Goal: Complete application form: Complete application form

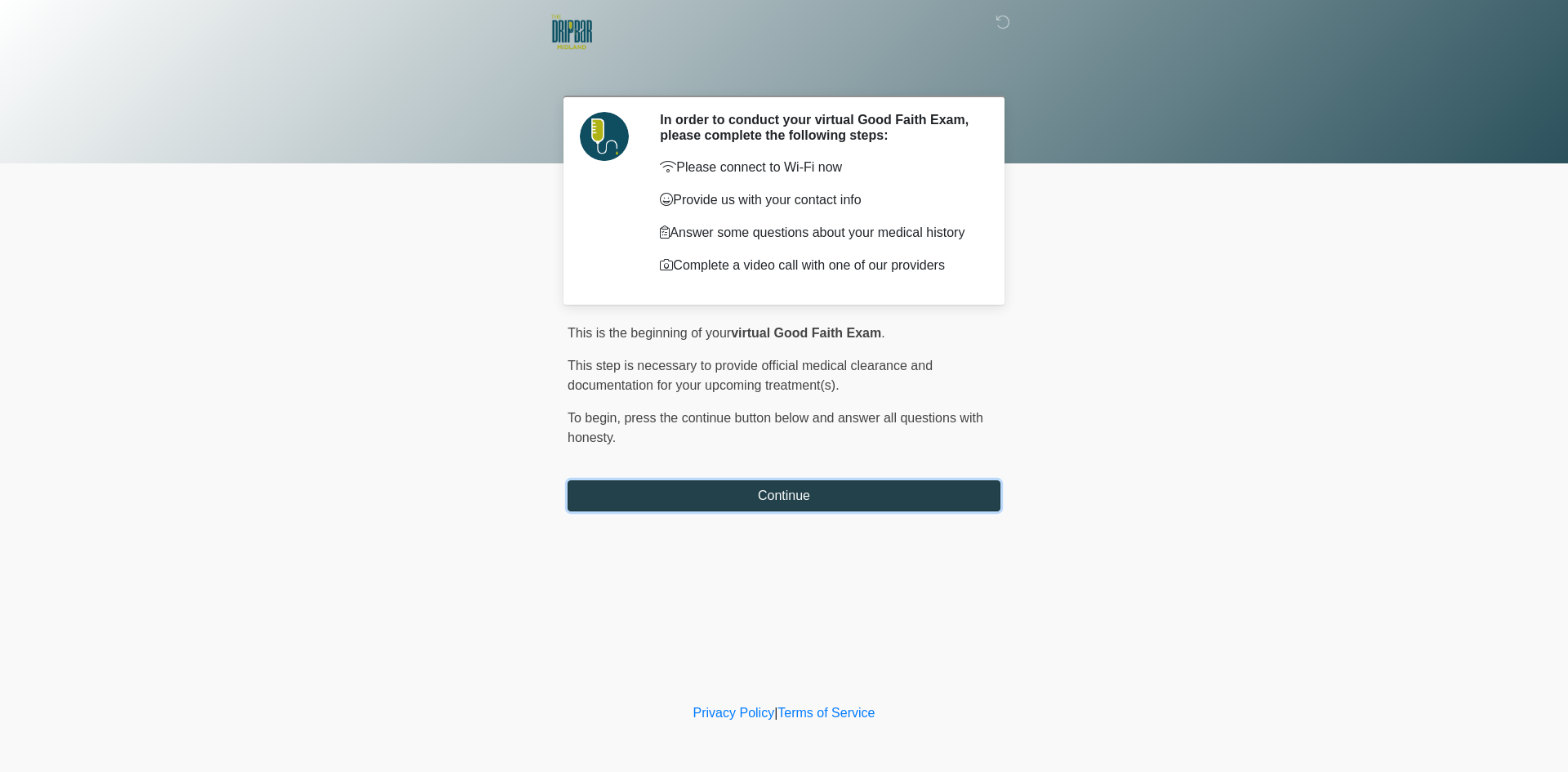
click at [709, 485] on button "Continue" at bounding box center [784, 496] width 433 height 31
click at [813, 497] on button "Continue" at bounding box center [784, 496] width 433 height 31
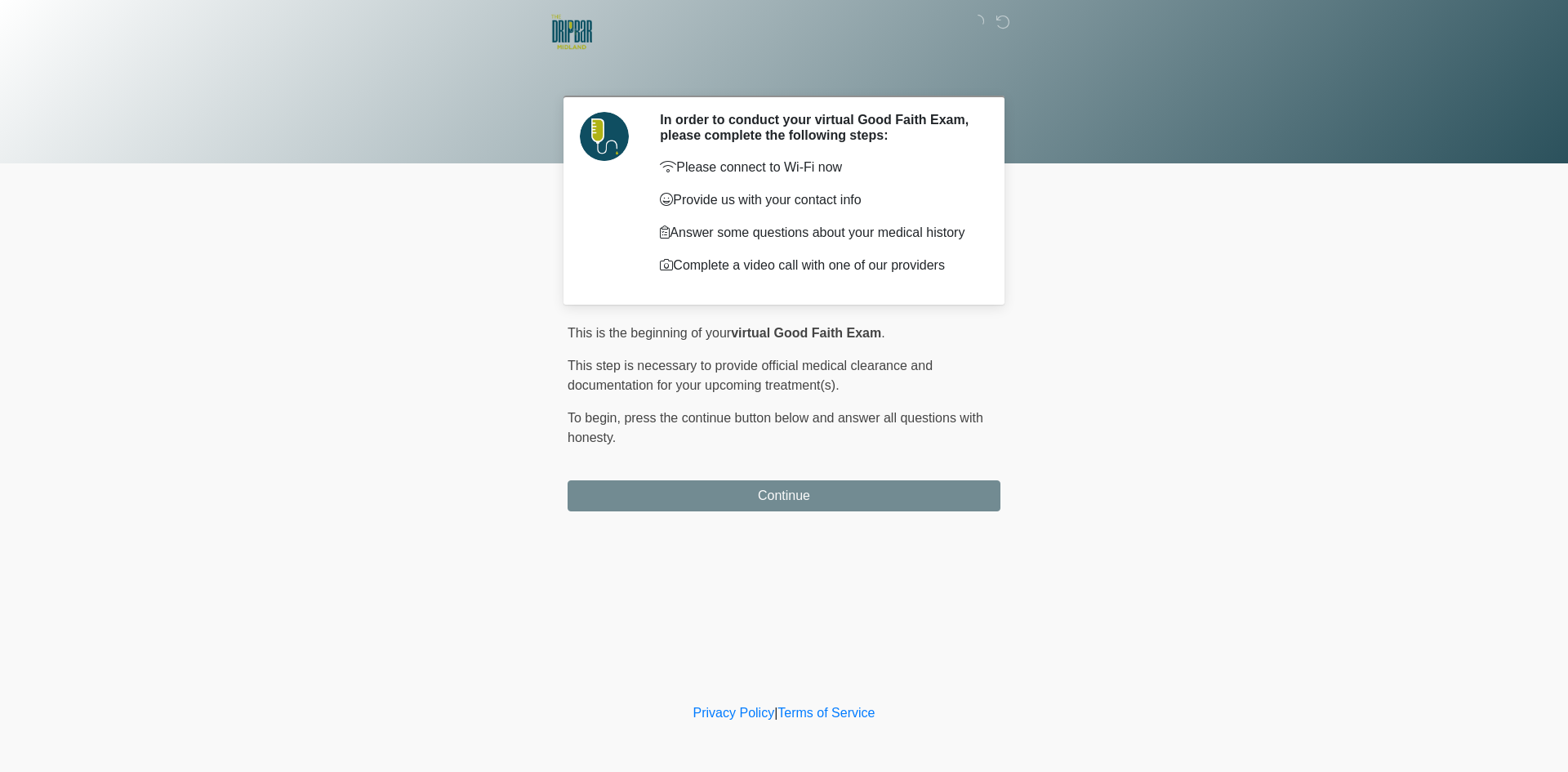
click at [813, 497] on button "Continue" at bounding box center [784, 496] width 433 height 31
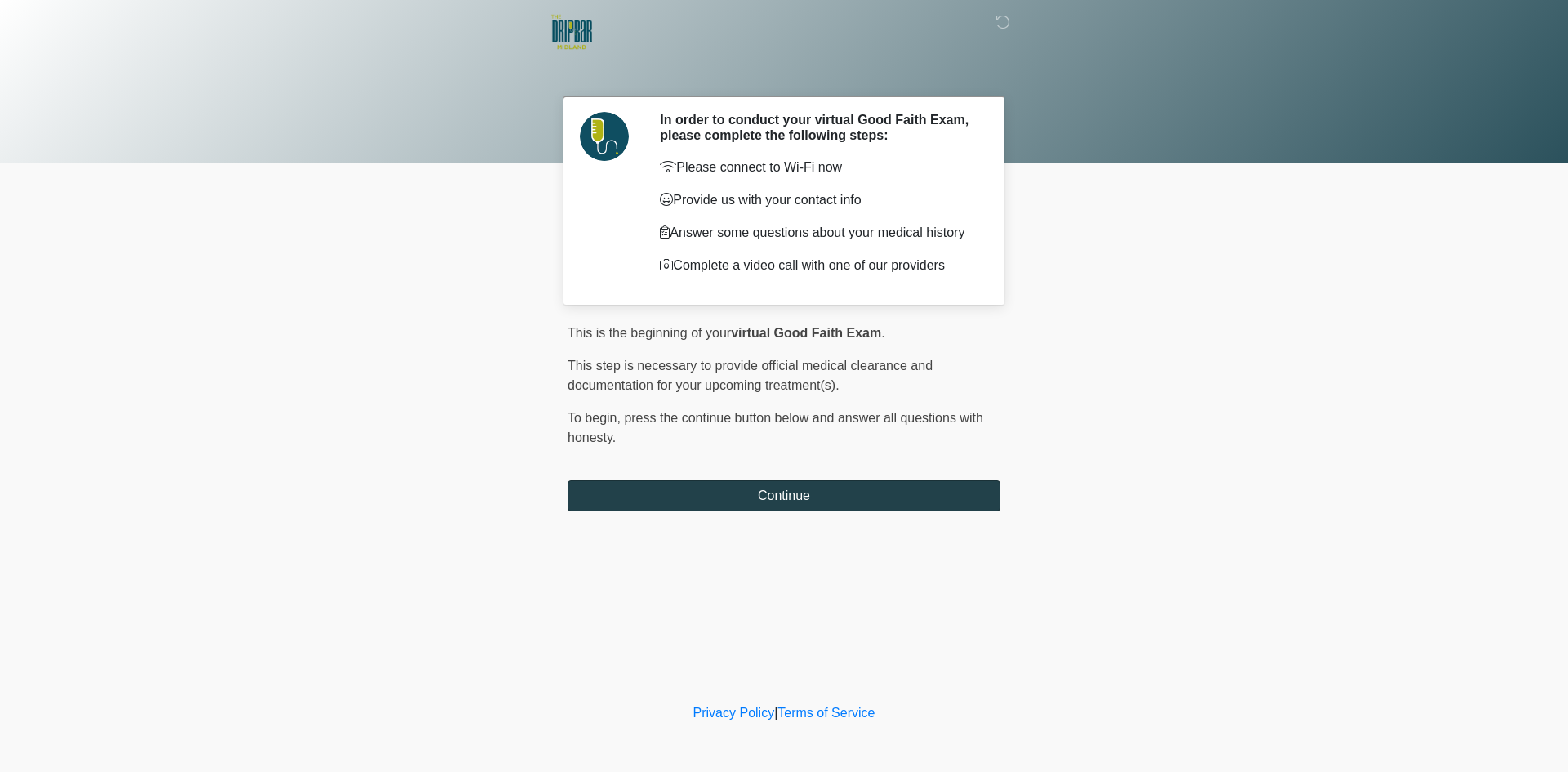
click at [813, 497] on button "Continue" at bounding box center [784, 496] width 433 height 31
click at [143, 125] on div at bounding box center [784, 82] width 1568 height 164
click at [671, 499] on button "Continue" at bounding box center [784, 496] width 433 height 31
click at [671, 497] on button "Continue" at bounding box center [784, 496] width 433 height 31
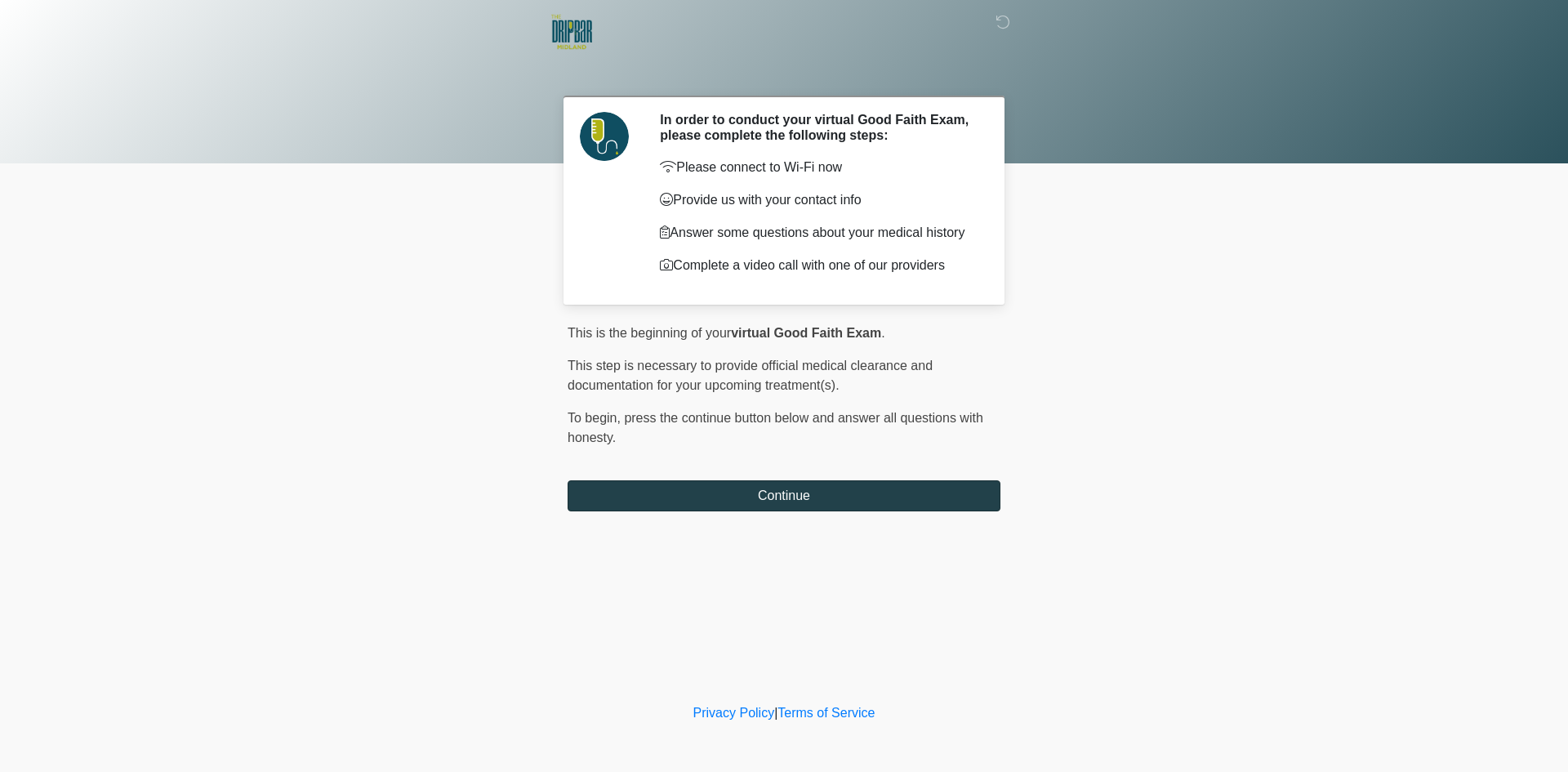
click at [671, 497] on button "Continue" at bounding box center [784, 496] width 433 height 31
click at [671, 495] on button "Continue" at bounding box center [784, 496] width 433 height 31
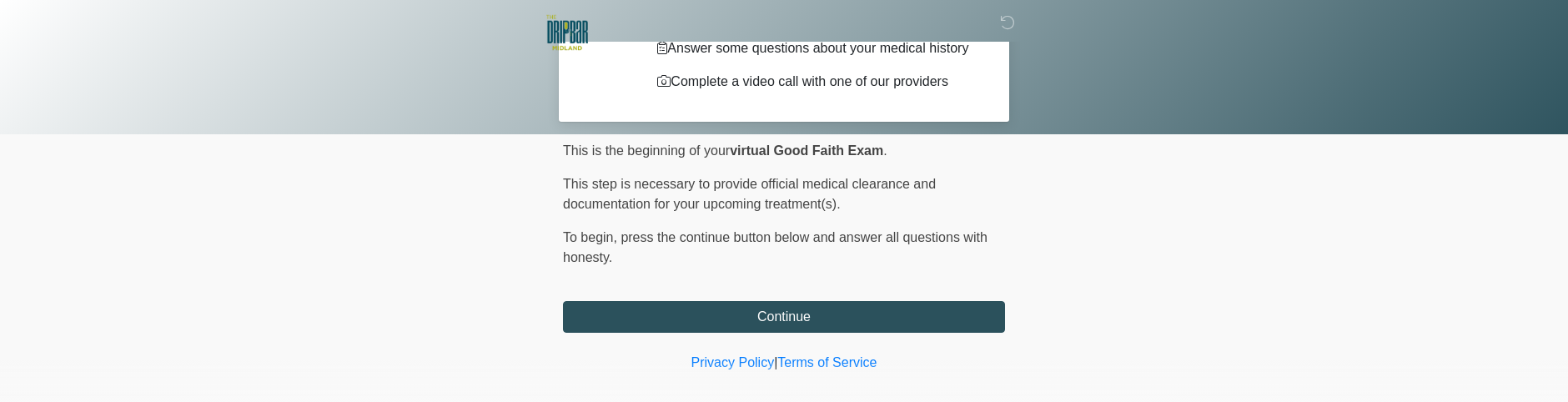
scroll to position [210, 0]
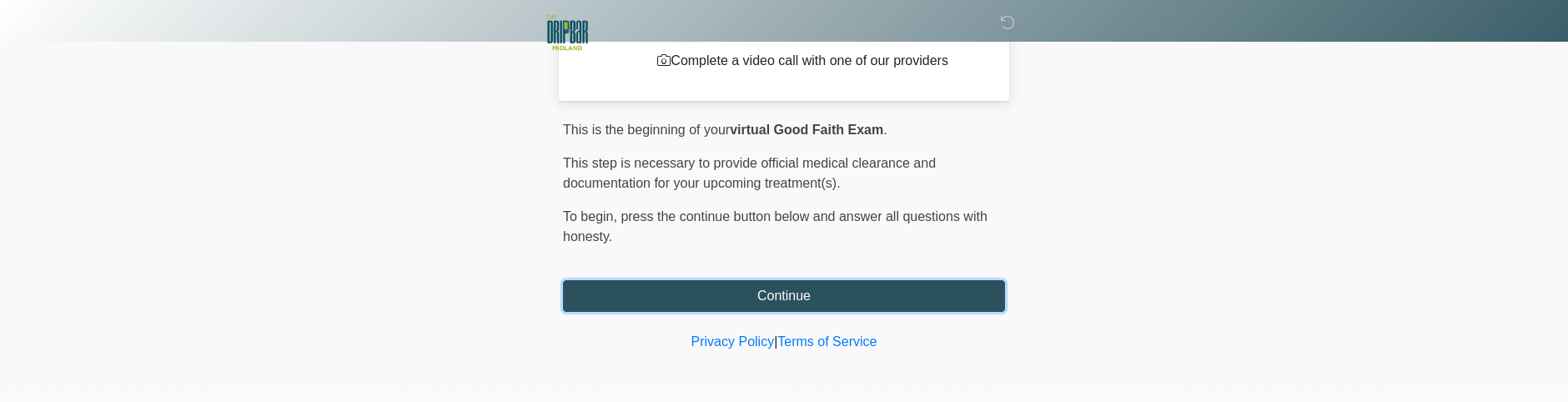
click at [688, 299] on button "Continue" at bounding box center [784, 297] width 442 height 32
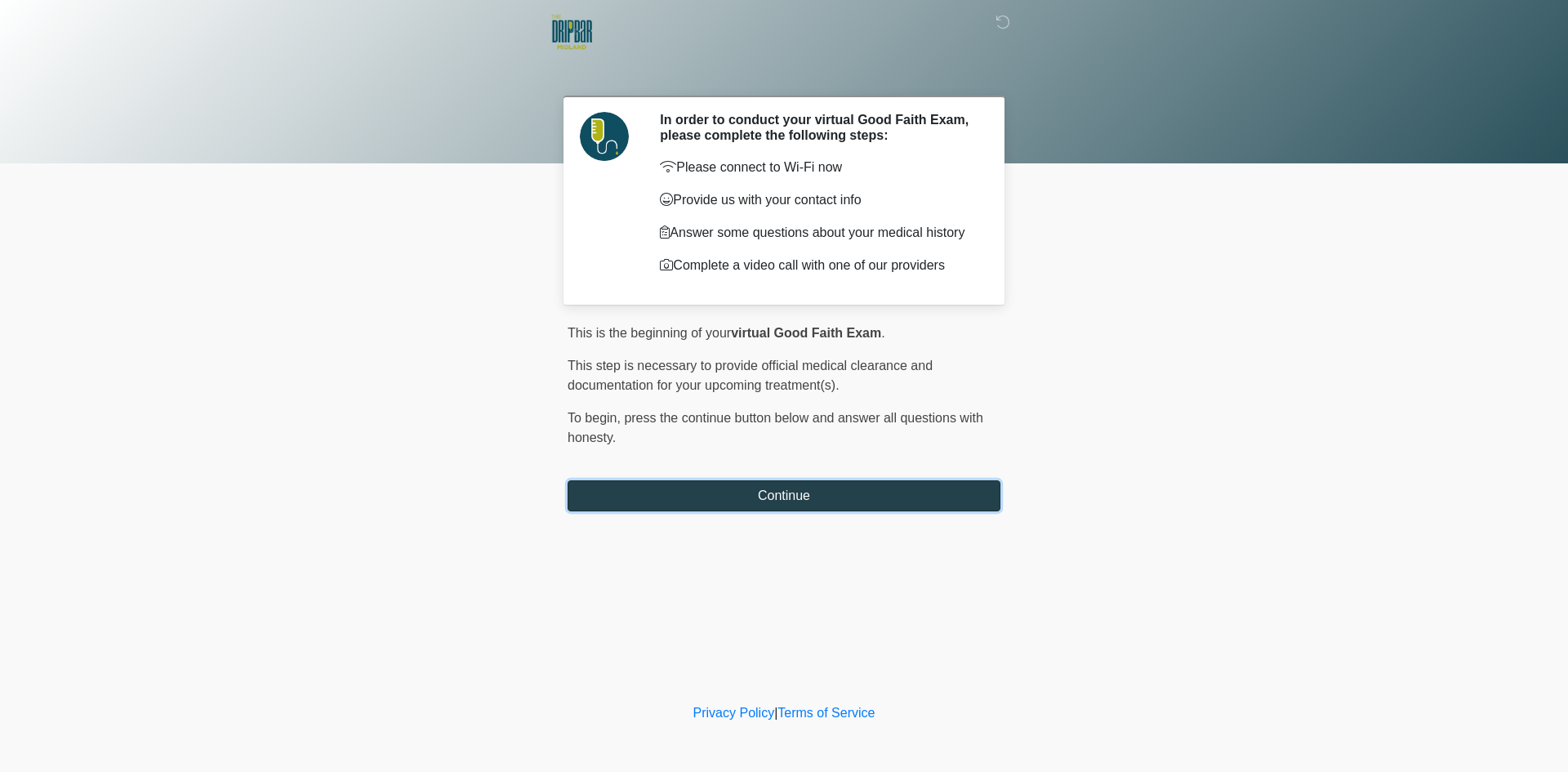
click at [720, 504] on button "Continue" at bounding box center [784, 496] width 433 height 31
click at [832, 505] on button "Continue" at bounding box center [784, 496] width 433 height 31
drag, startPoint x: 832, startPoint y: 505, endPoint x: 718, endPoint y: 534, distance: 117.6
click at [677, 548] on div "‎ ‎ In order to conduct your virtual Good Faith Exam, please complete the follo…" at bounding box center [784, 350] width 490 height 667
click at [846, 492] on button "Continue" at bounding box center [784, 496] width 433 height 31
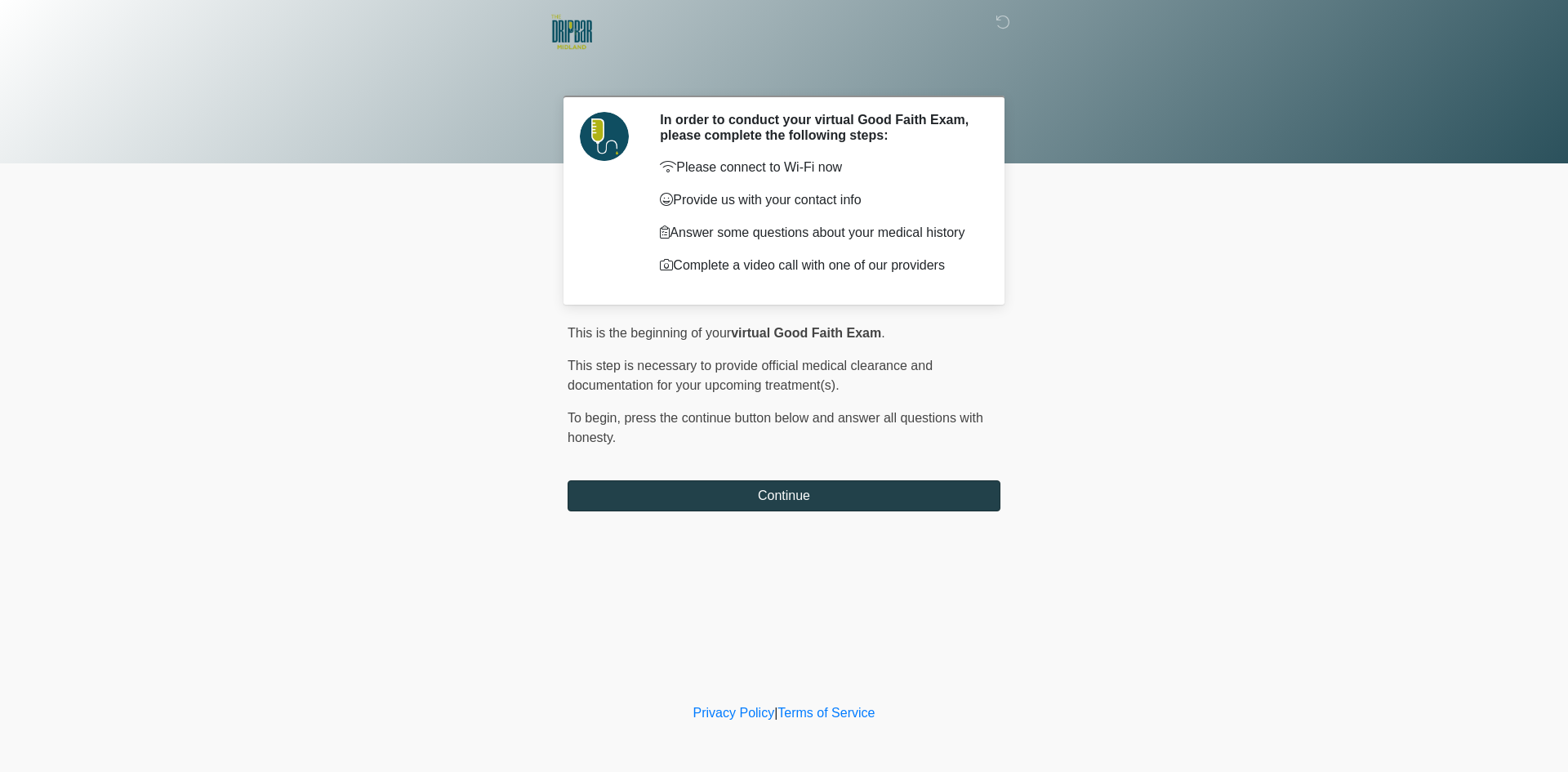
click at [846, 492] on button "Continue" at bounding box center [784, 496] width 433 height 31
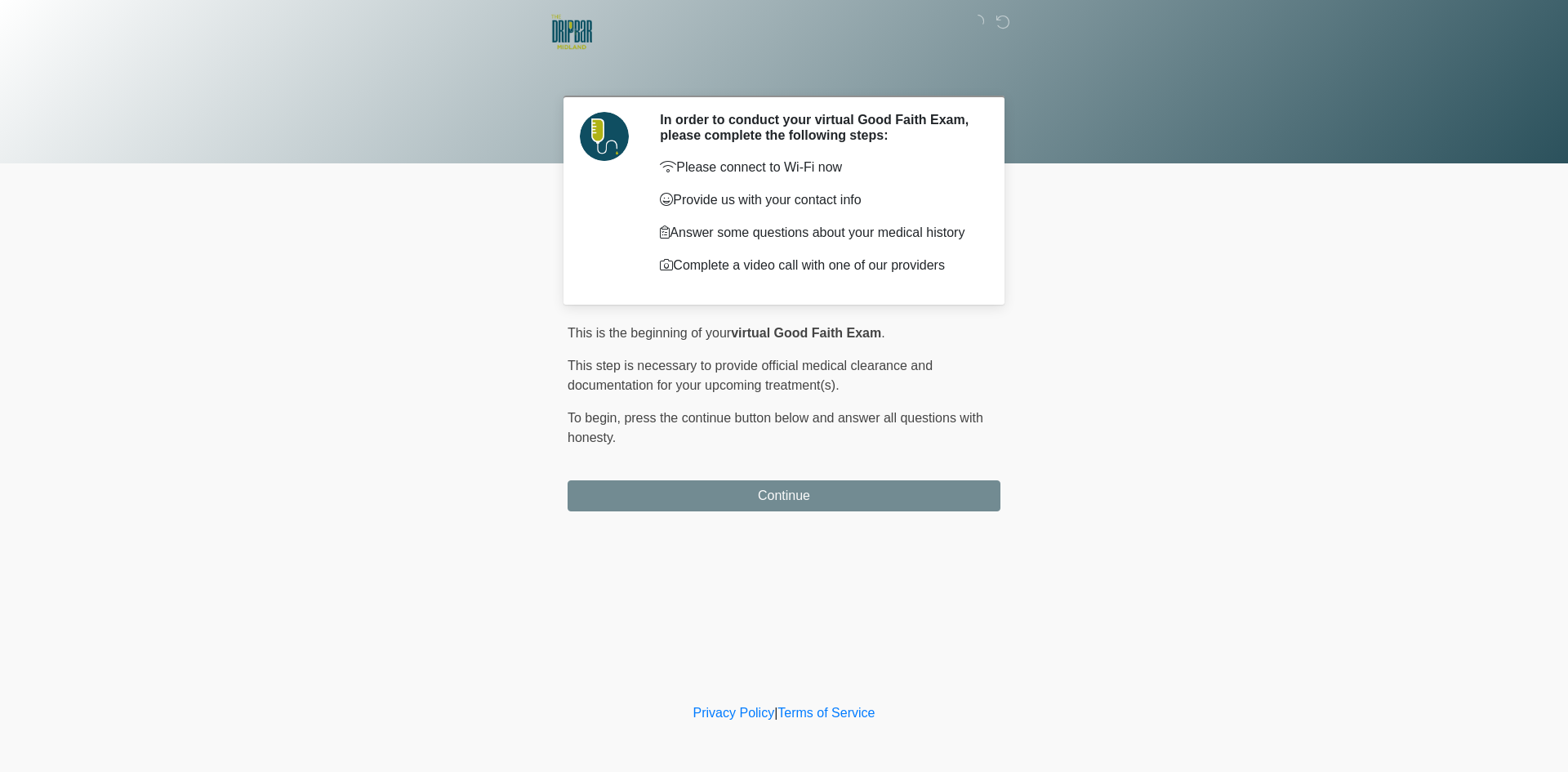
click at [846, 492] on button "Continue" at bounding box center [784, 496] width 433 height 31
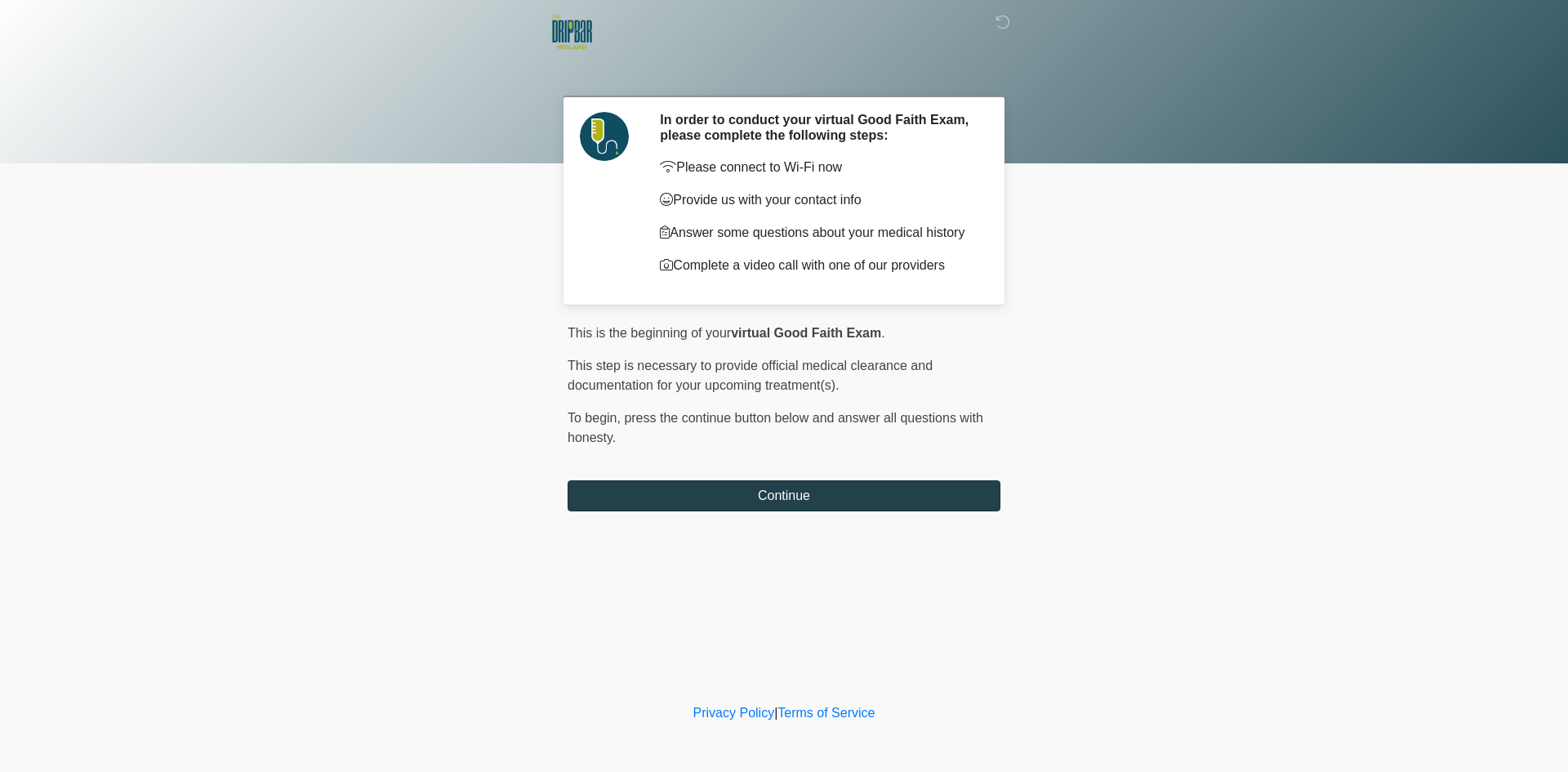
click at [846, 492] on button "Continue" at bounding box center [784, 496] width 433 height 31
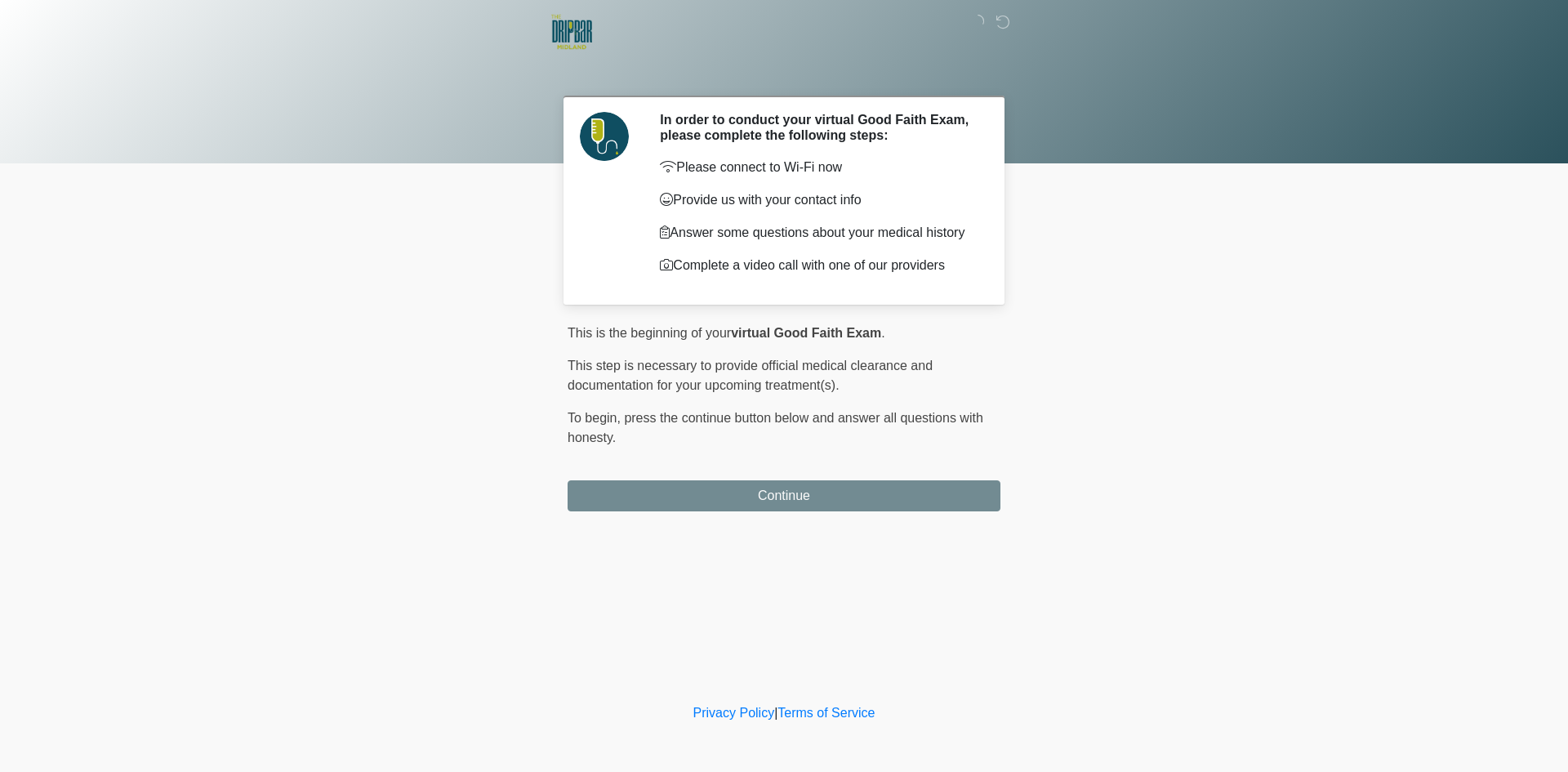
click at [846, 492] on button "Continue" at bounding box center [784, 496] width 433 height 31
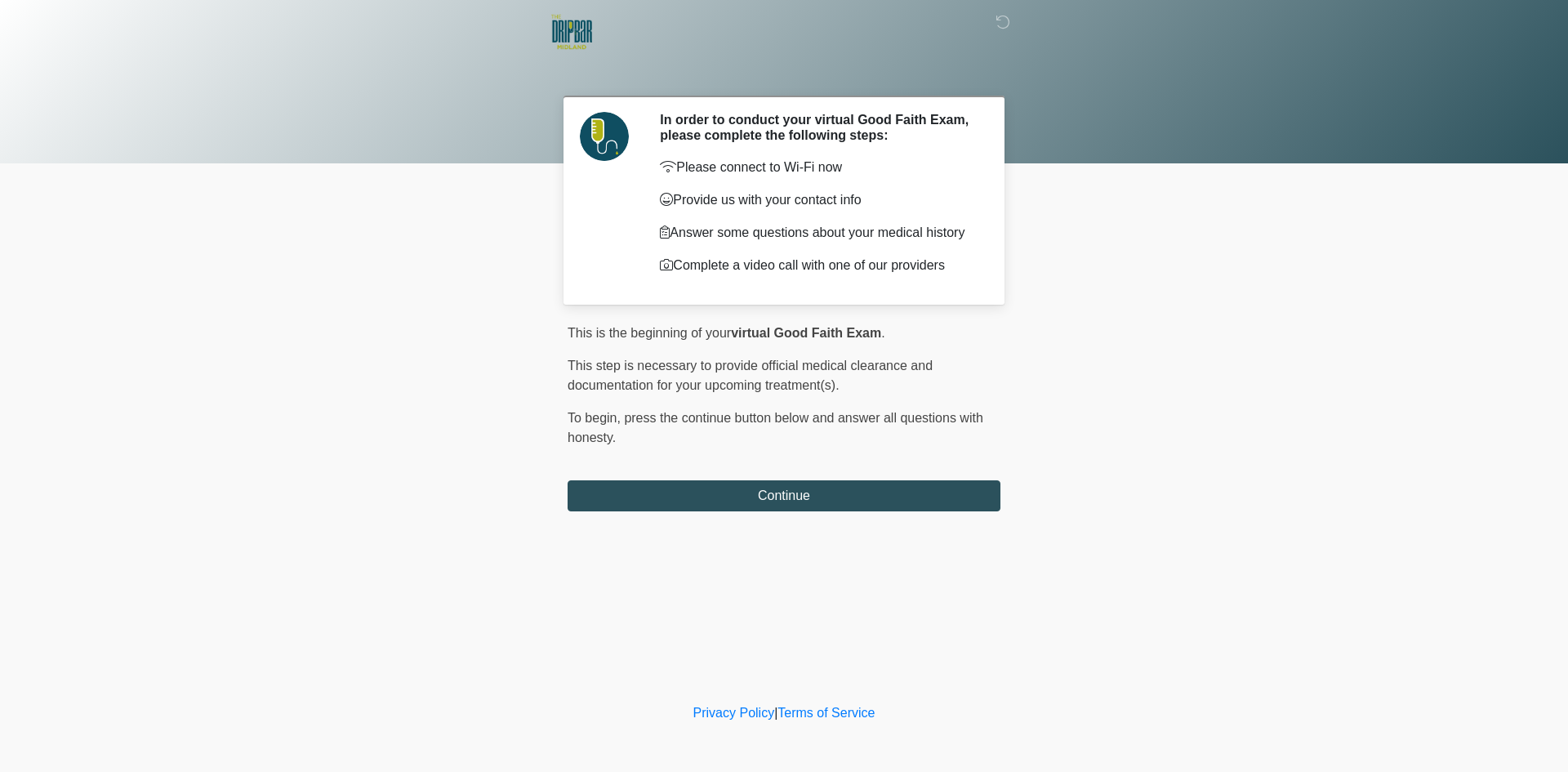
click at [1281, 460] on body "‎ ‎ In order to conduct your virtual Good Faith Exam, please complete the follo…" at bounding box center [784, 386] width 1568 height 772
click at [443, 324] on body "‎ ‎ In order to conduct your virtual Good Faith Exam, please complete the follo…" at bounding box center [784, 386] width 1568 height 772
click at [801, 499] on button "Continue" at bounding box center [784, 496] width 433 height 31
click at [687, 490] on button "Continue" at bounding box center [784, 496] width 433 height 31
click at [311, 137] on div at bounding box center [784, 82] width 1568 height 164
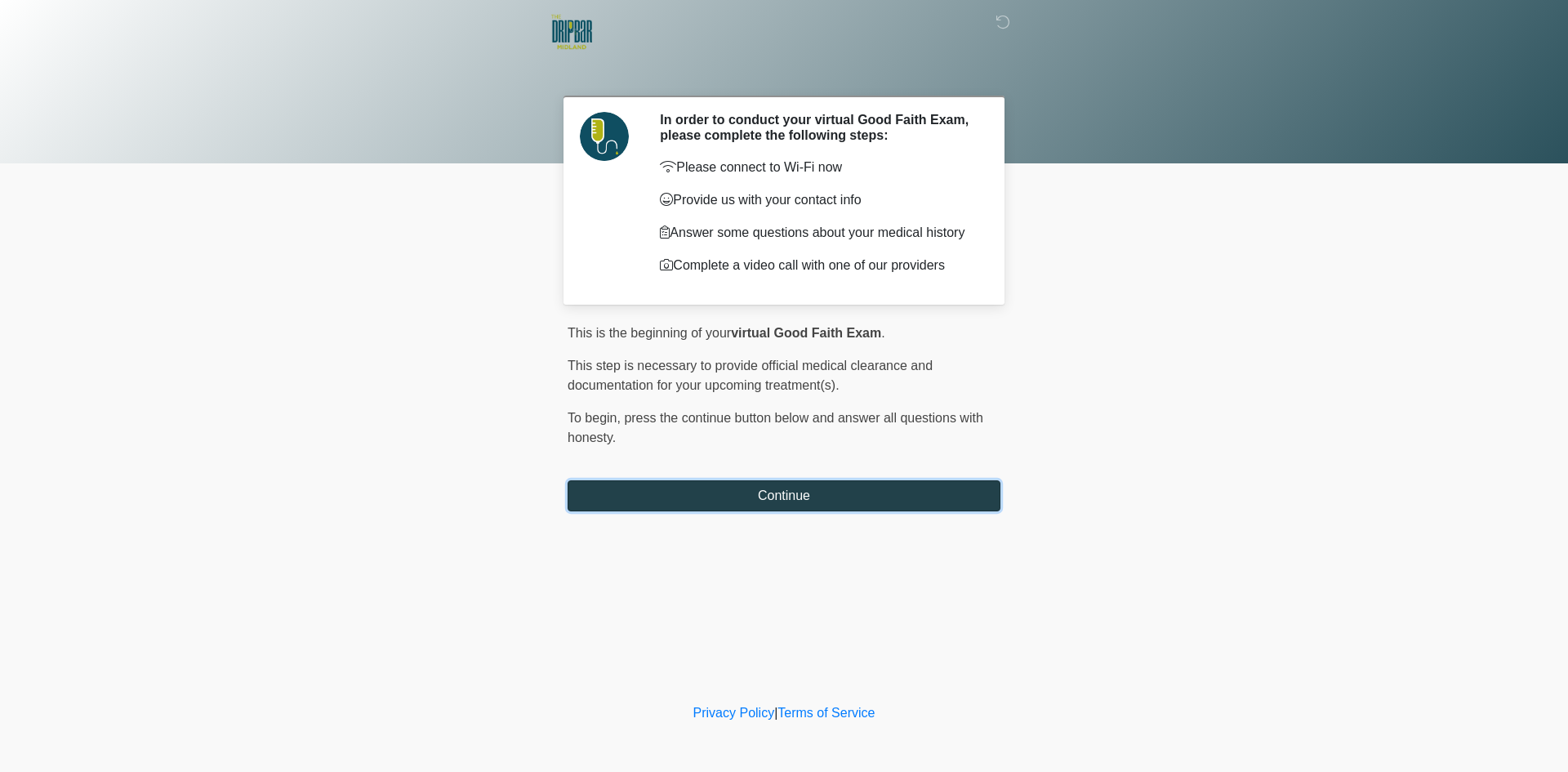
click at [715, 494] on button "Continue" at bounding box center [784, 496] width 433 height 31
click at [780, 488] on button "Continue" at bounding box center [784, 496] width 433 height 31
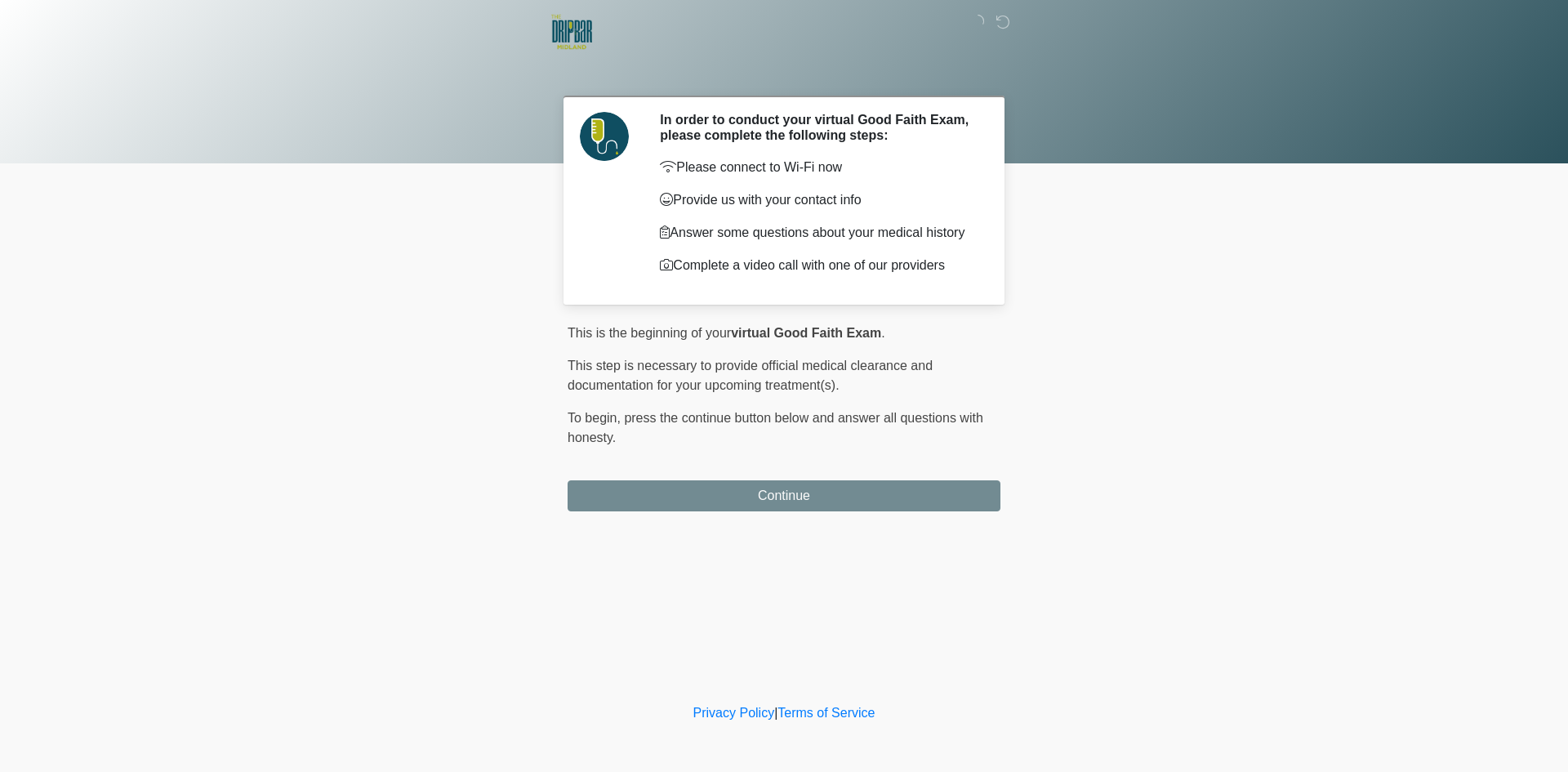
click at [780, 488] on button "Continue" at bounding box center [784, 496] width 433 height 31
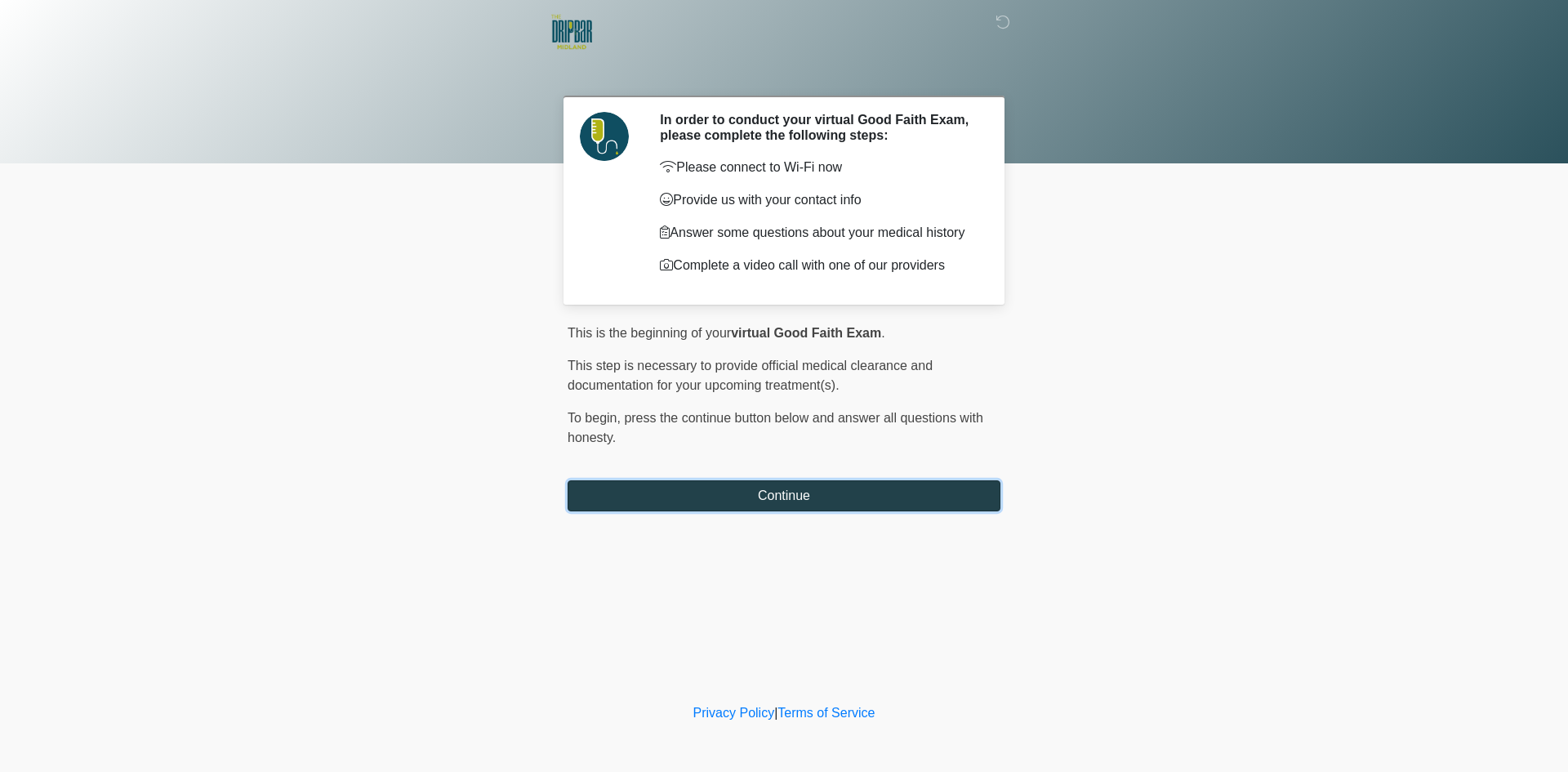
click at [741, 493] on button "Continue" at bounding box center [784, 496] width 433 height 31
click at [736, 498] on button "Continue" at bounding box center [784, 496] width 433 height 31
click at [695, 505] on button "Continue" at bounding box center [784, 496] width 433 height 31
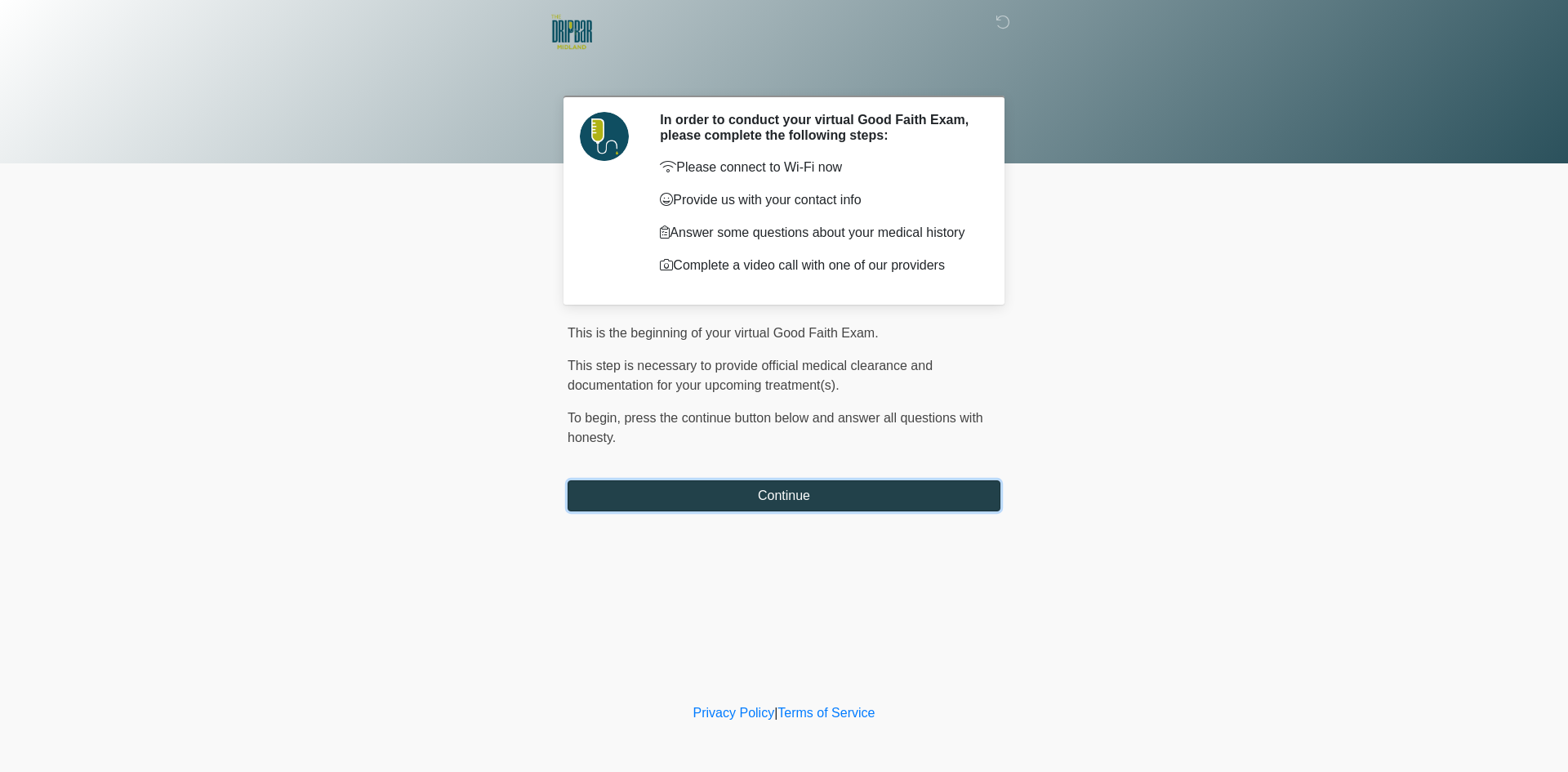
click at [761, 502] on button "Continue" at bounding box center [784, 496] width 433 height 31
click at [1055, 547] on body "‎ ‎ In order to conduct your virtual Good Faith Exam, please complete the follo…" at bounding box center [784, 386] width 1568 height 772
click at [341, 435] on body "‎ ‎ In order to conduct your virtual Good Faith Exam, please complete the follo…" at bounding box center [784, 386] width 1568 height 772
click at [660, 503] on button "Continue" at bounding box center [784, 496] width 433 height 31
click at [732, 500] on button "Continue" at bounding box center [784, 496] width 433 height 31
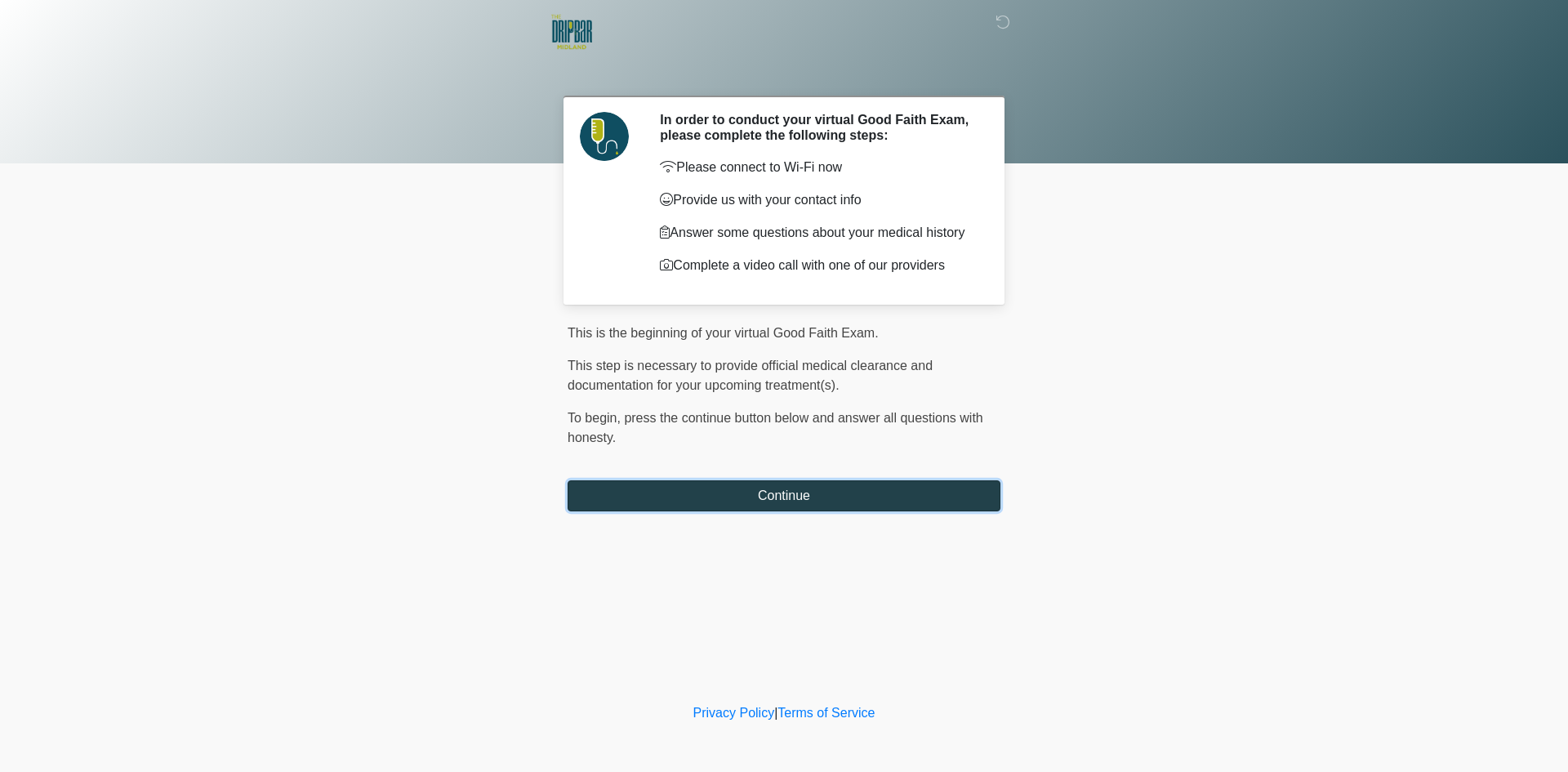
click at [694, 487] on button "Continue" at bounding box center [784, 496] width 433 height 31
click at [882, 602] on div "‎ ‎ In order to conduct your virtual Good Faith Exam, please complete the follo…" at bounding box center [784, 350] width 490 height 667
click at [681, 494] on button "Continue" at bounding box center [784, 496] width 433 height 31
click at [710, 505] on button "Continue" at bounding box center [784, 496] width 433 height 31
click at [704, 496] on button "Continue" at bounding box center [784, 496] width 433 height 31
